Goal: Navigation & Orientation: Find specific page/section

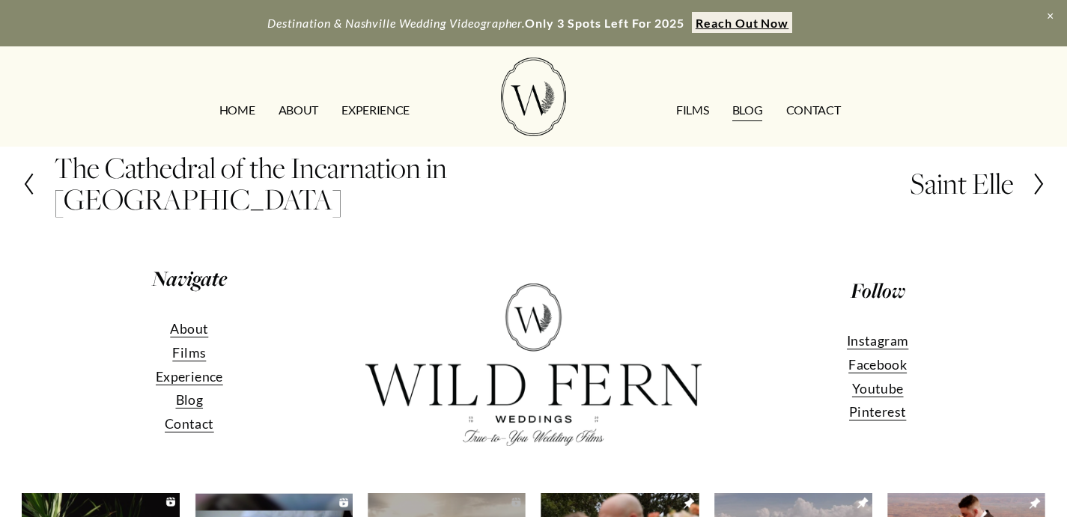
scroll to position [3050, 0]
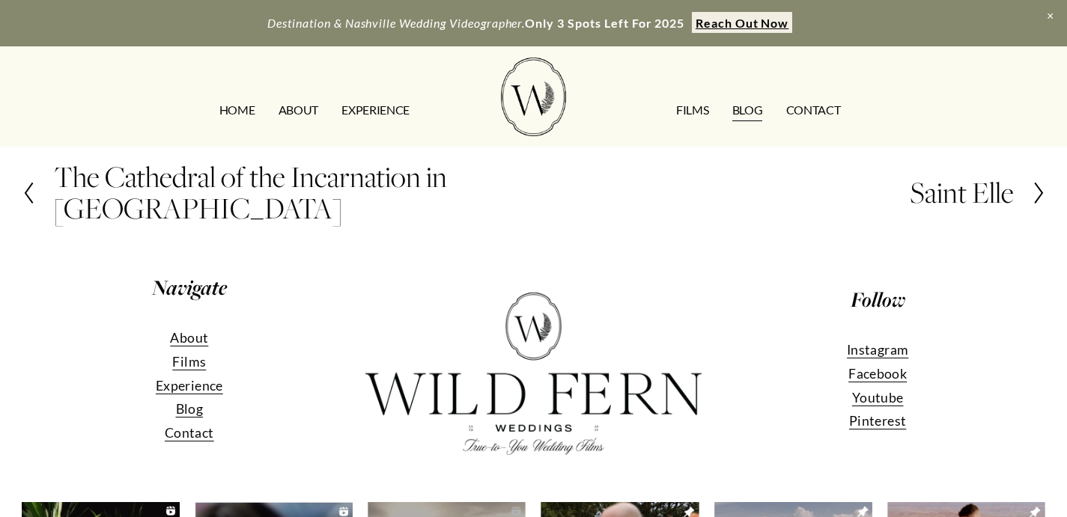
click at [1012, 200] on h2 "Saint Elle" at bounding box center [962, 192] width 104 height 31
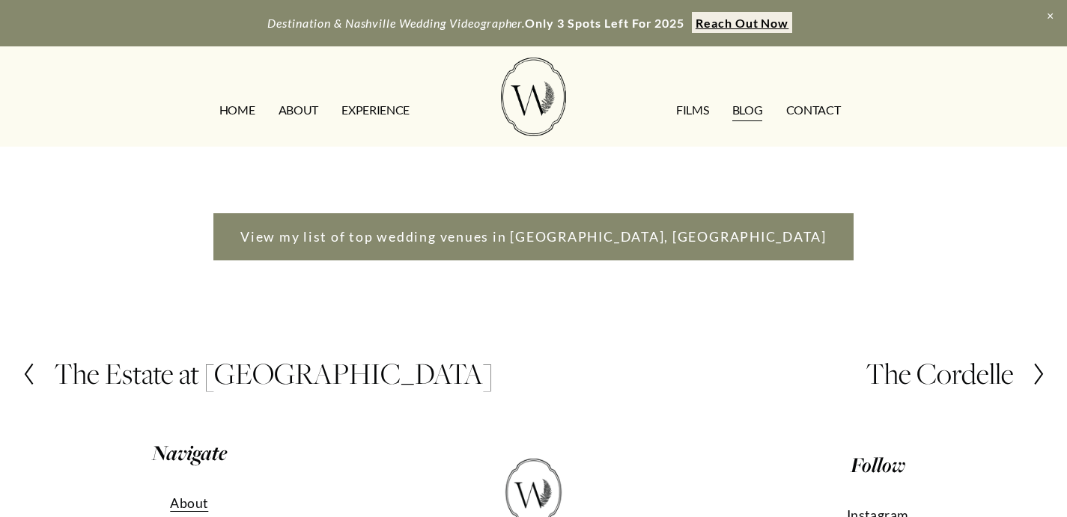
scroll to position [3121, 0]
click at [75, 358] on h2 "The Estate at [GEOGRAPHIC_DATA]" at bounding box center [273, 373] width 439 height 31
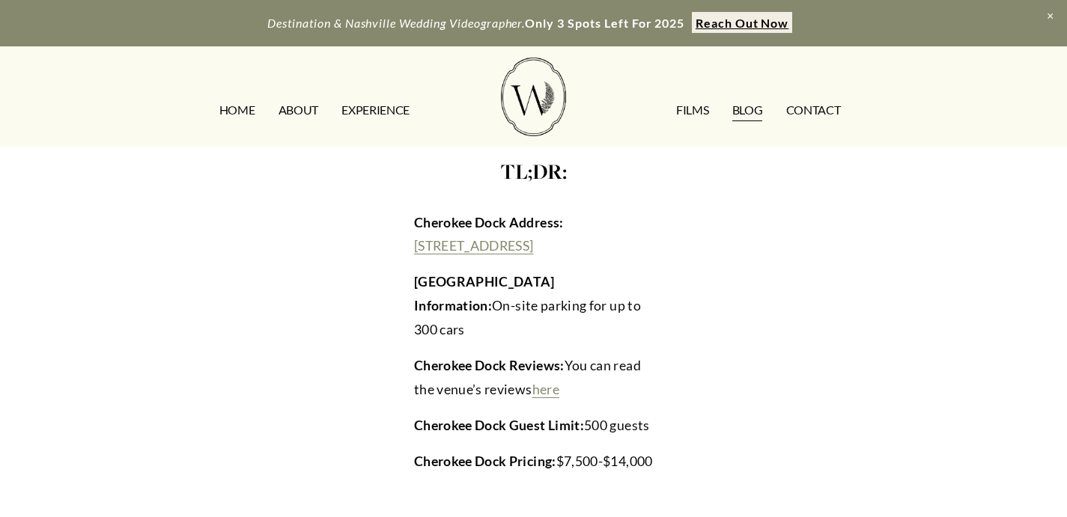
scroll to position [596, 0]
